Goal: Find specific page/section: Find specific page/section

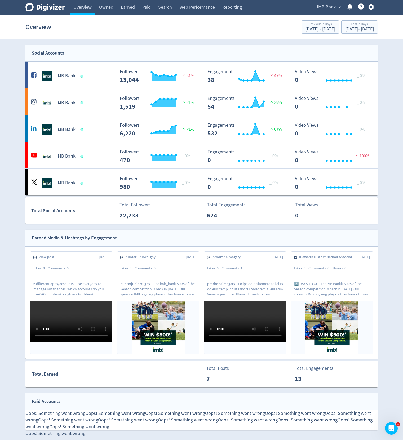
click at [0, 240] on div "Digivizer Logo Mark Digivizer Logo Overview Owned Earned Paid Search Web Perfor…" at bounding box center [201, 357] width 403 height 715
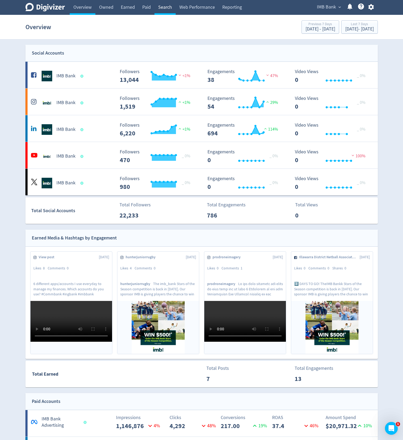
click at [171, 6] on link "Search" at bounding box center [165, 7] width 21 height 15
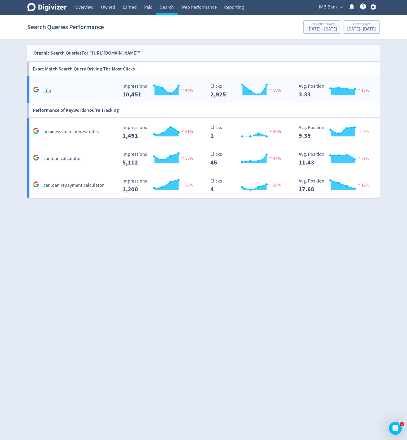
click at [210, 90] on rect "\a Clicks\a 2,925\a" at bounding box center [248, 91] width 80 height 14
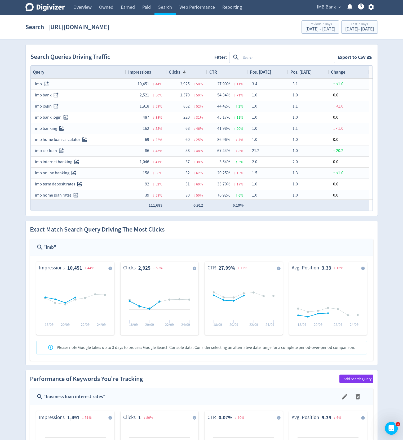
click at [350, 5] on icon at bounding box center [349, 7] width 5 height 6
